Goal: Check status

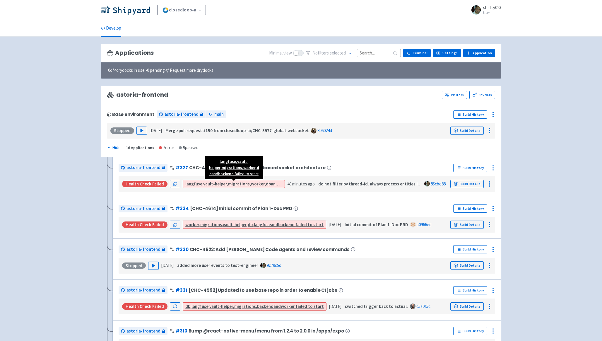
click at [205, 184] on strong "vault-helper" at bounding box center [215, 184] width 24 height 6
